Goal: Complete application form

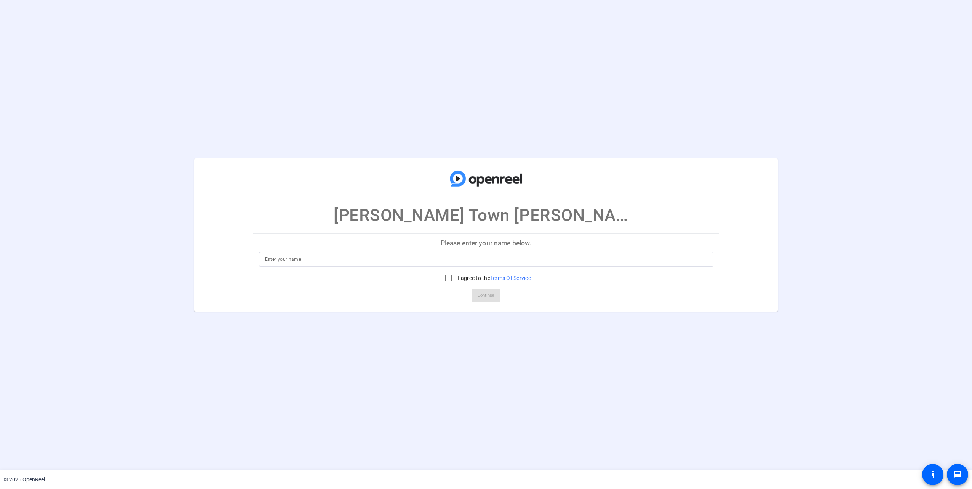
click at [446, 262] on div at bounding box center [486, 259] width 442 height 14
click at [452, 259] on input at bounding box center [486, 259] width 442 height 9
type input "[PERSON_NAME]"
click at [452, 281] on input "I agree to the Terms Of Service" at bounding box center [448, 277] width 15 height 15
checkbox input "true"
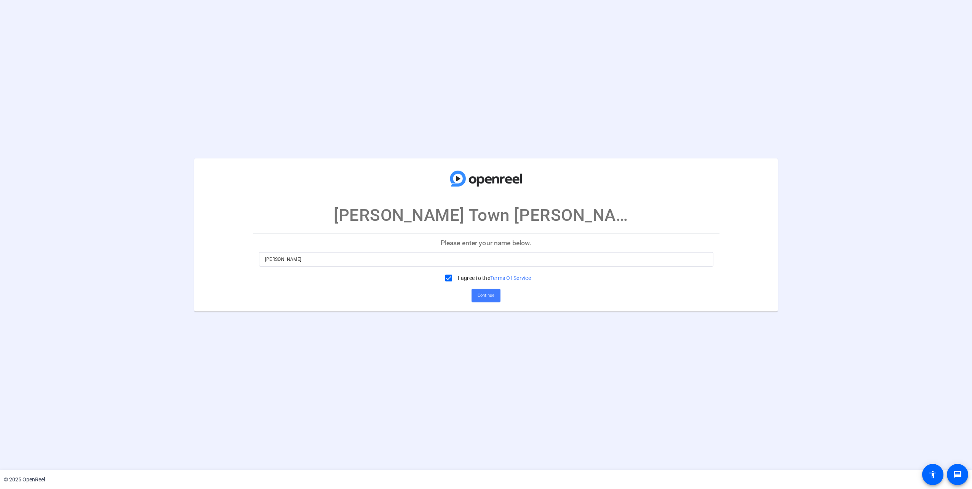
click at [493, 298] on span "Continue" at bounding box center [485, 295] width 17 height 11
